Goal: Transaction & Acquisition: Download file/media

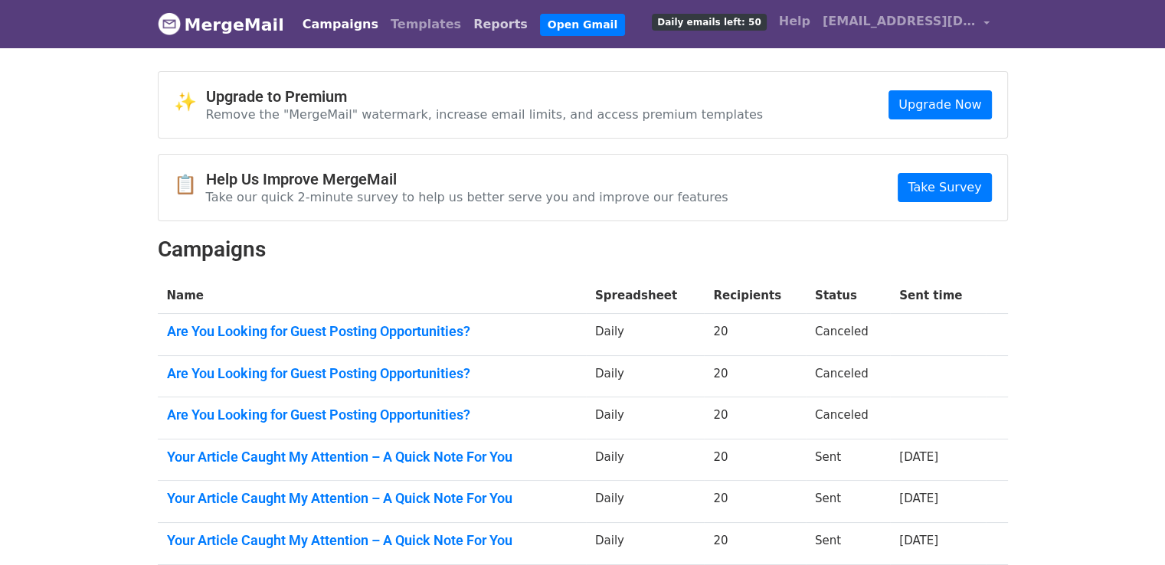
click at [467, 25] on link "Reports" at bounding box center [500, 24] width 67 height 31
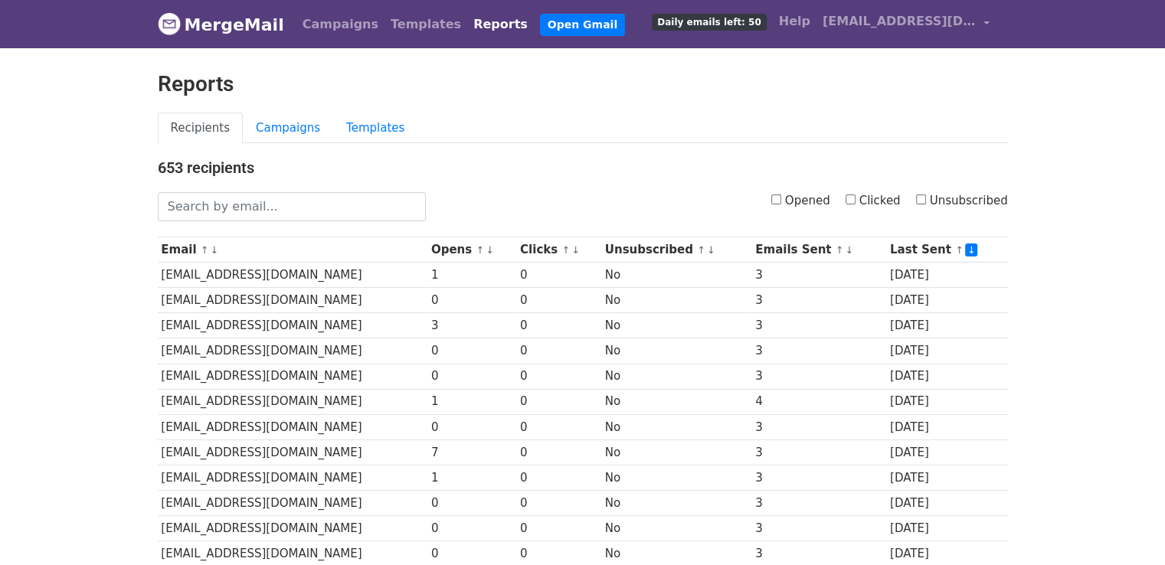
click at [855, 203] on input "Clicked" at bounding box center [850, 200] width 10 height 10
checkbox input "true"
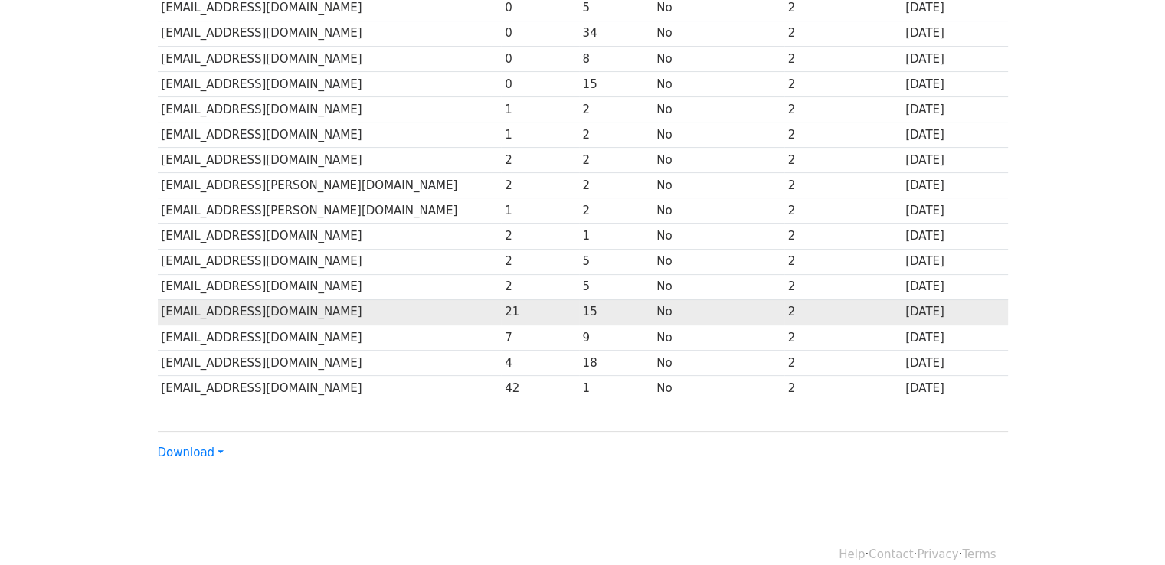
scroll to position [384, 0]
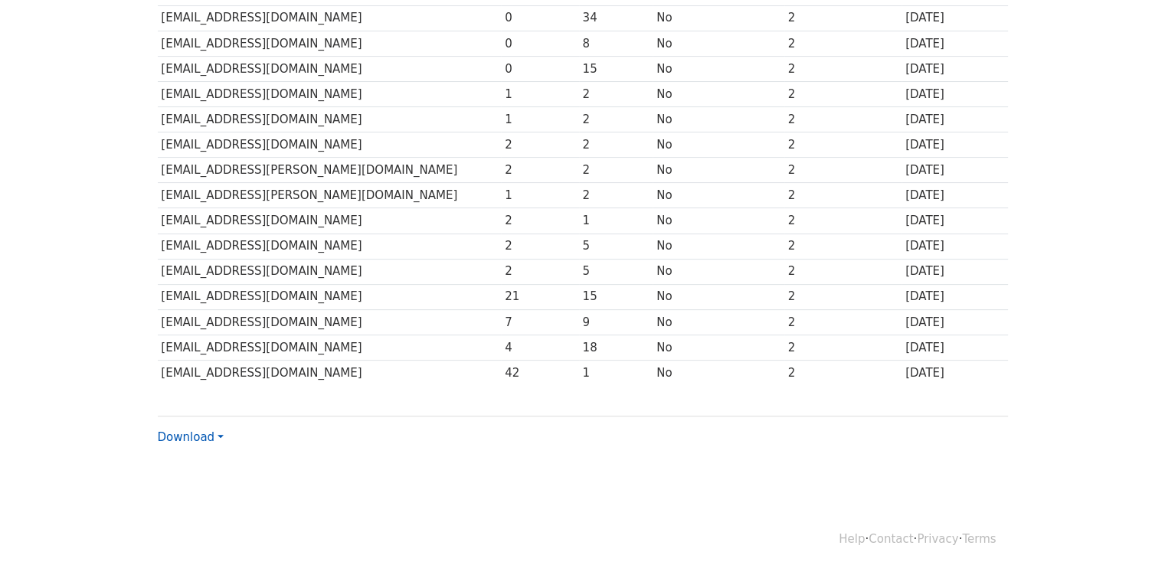
click at [201, 430] on link "Download" at bounding box center [191, 437] width 66 height 14
click at [204, 461] on link "CSV" at bounding box center [219, 466] width 121 height 25
